Goal: Book appointment/travel/reservation

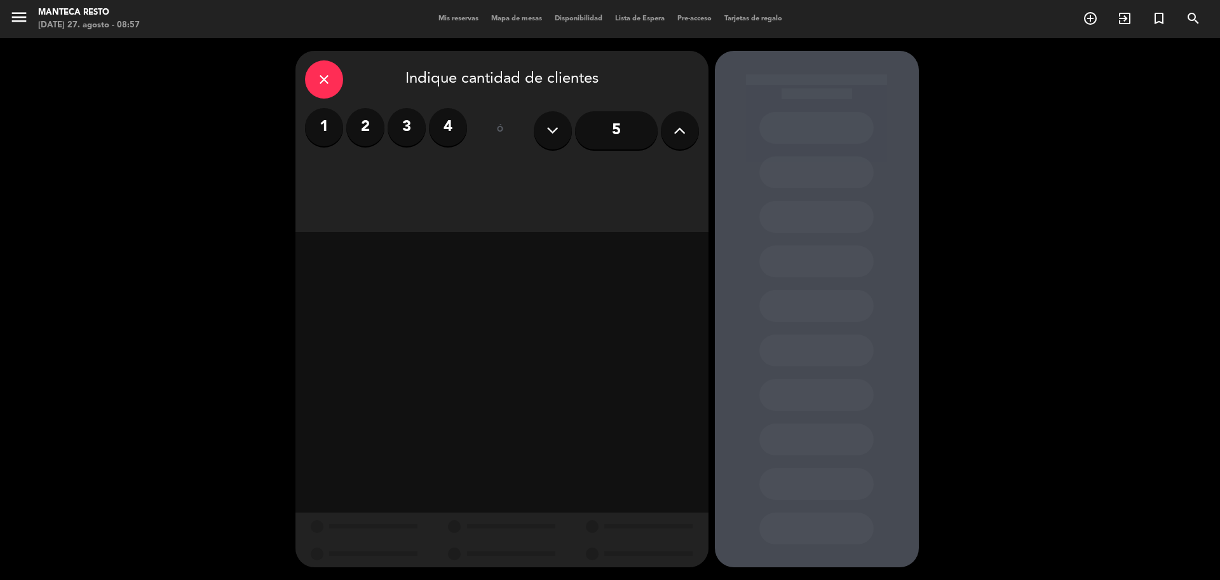
click at [508, 19] on span "Mapa de mesas" at bounding box center [517, 18] width 64 height 7
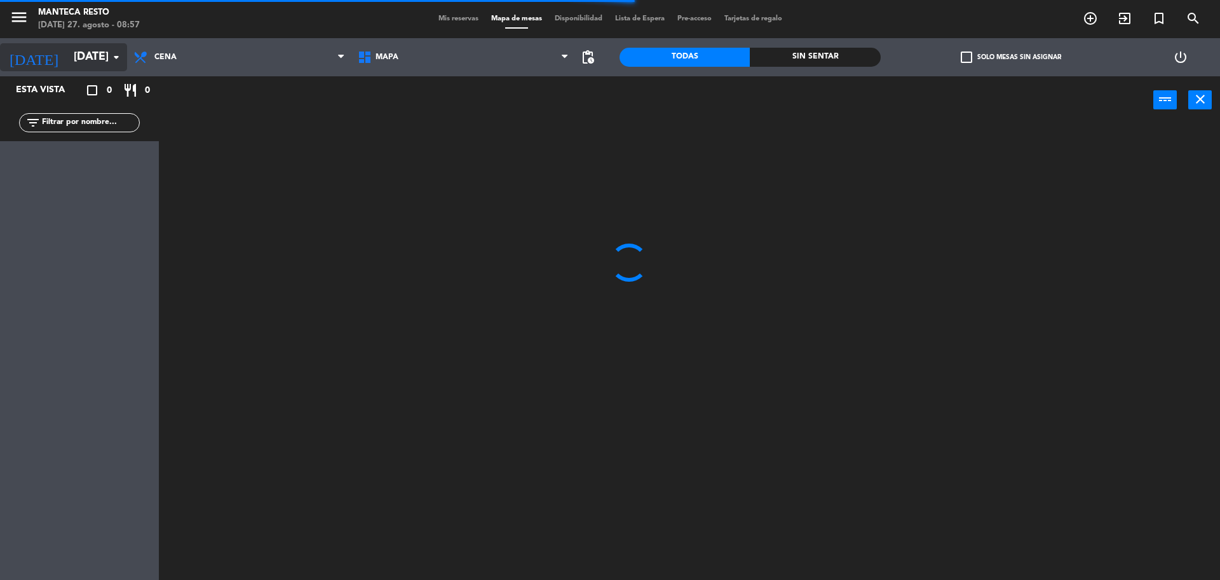
click at [68, 60] on input "[DATE]" at bounding box center [140, 56] width 147 height 25
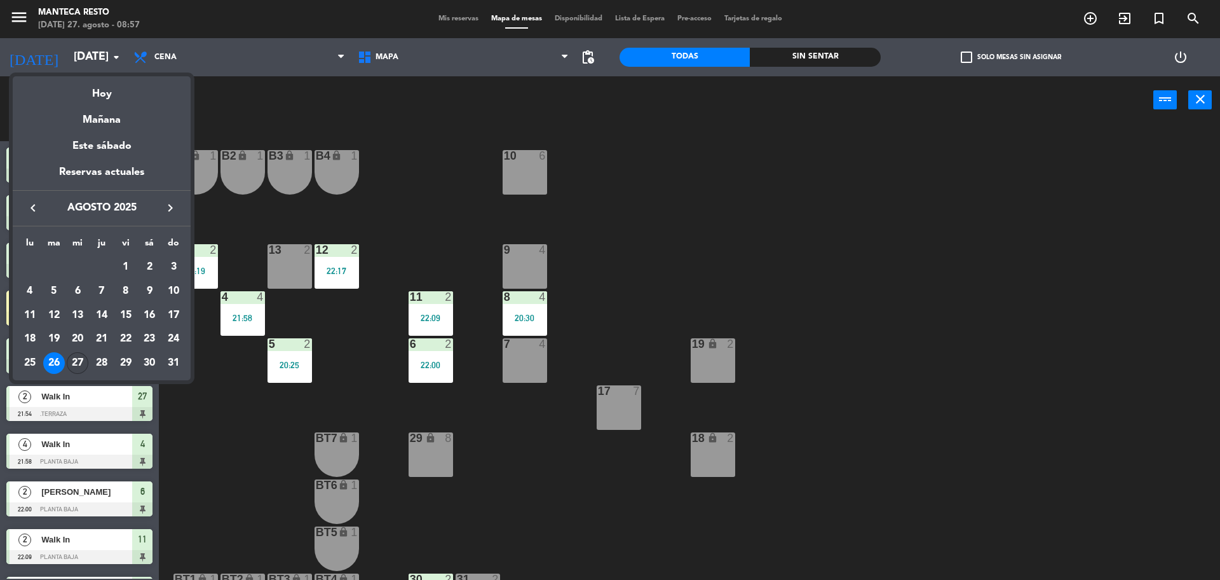
click at [79, 361] on div "27" at bounding box center [78, 363] width 22 height 22
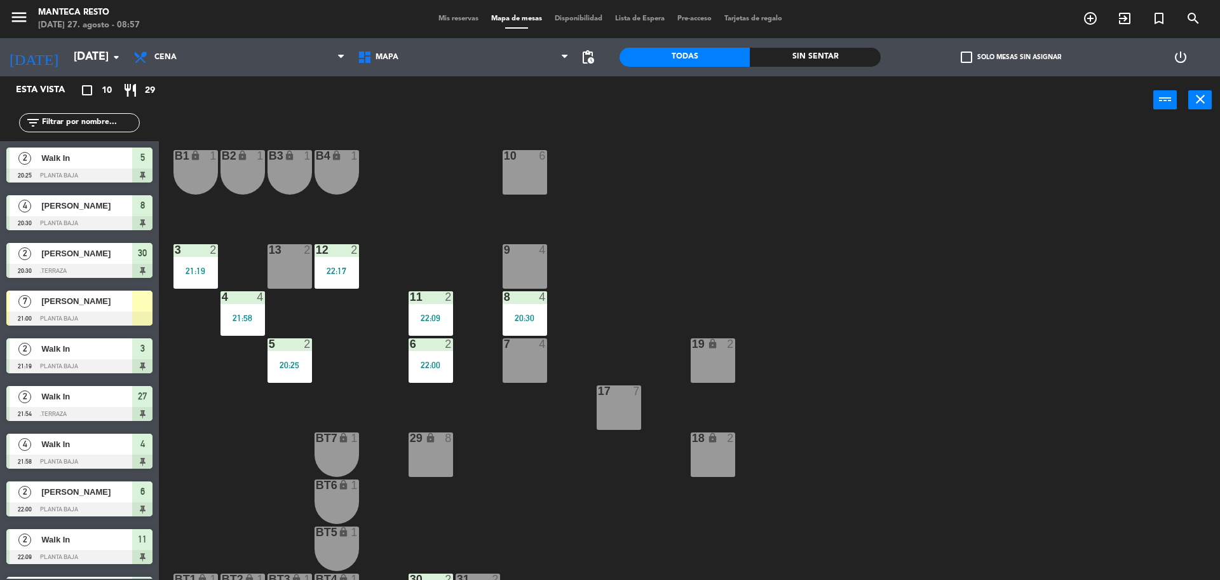
type input "mié. 27 ago."
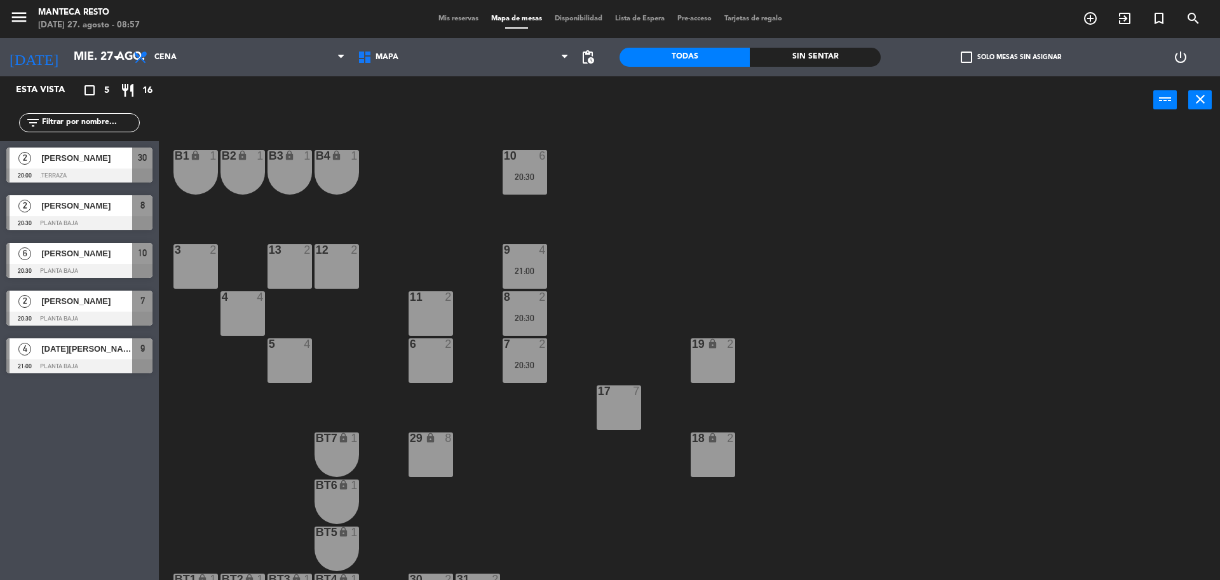
click at [465, 23] on div "Mis reservas Mapa de mesas Disponibilidad Lista de Espera Pre-acceso Tarjetas d…" at bounding box center [610, 18] width 357 height 11
click at [465, 18] on span "Mis reservas" at bounding box center [458, 18] width 53 height 7
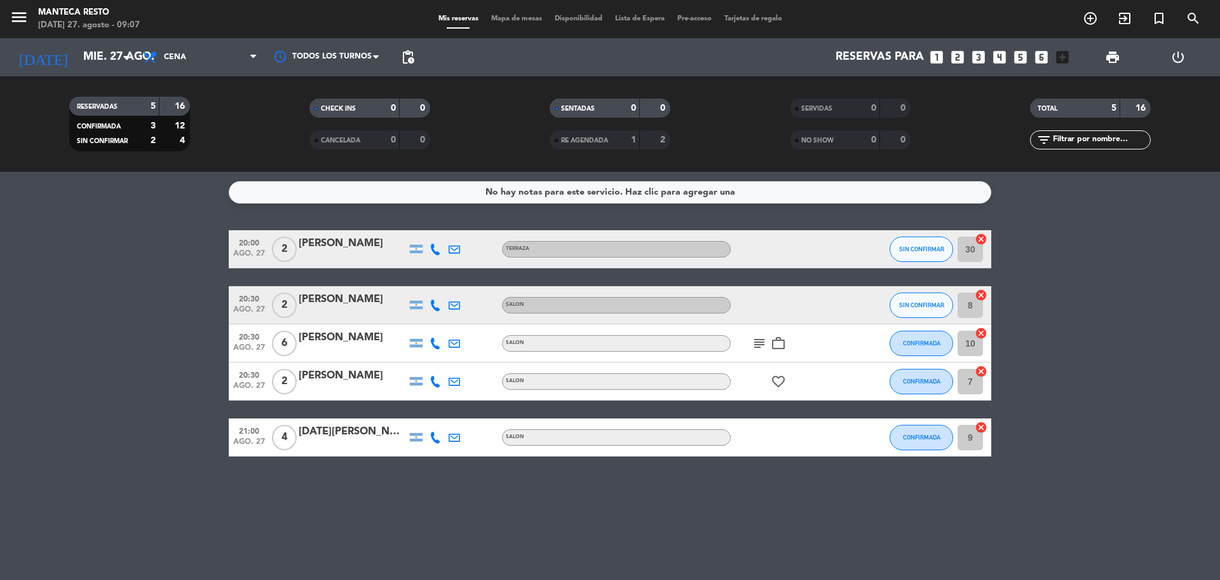
click at [97, 38] on div "[DATE] [DATE] arrow_drop_down" at bounding box center [73, 57] width 127 height 38
click at [241, 48] on span "Cena" at bounding box center [200, 57] width 127 height 28
click at [219, 103] on div "menu Manteca Resto [DATE] 27. agosto - 09:07 Mis reservas Mapa de mesas Disponi…" at bounding box center [610, 86] width 1220 height 172
